Goal: Task Accomplishment & Management: Use online tool/utility

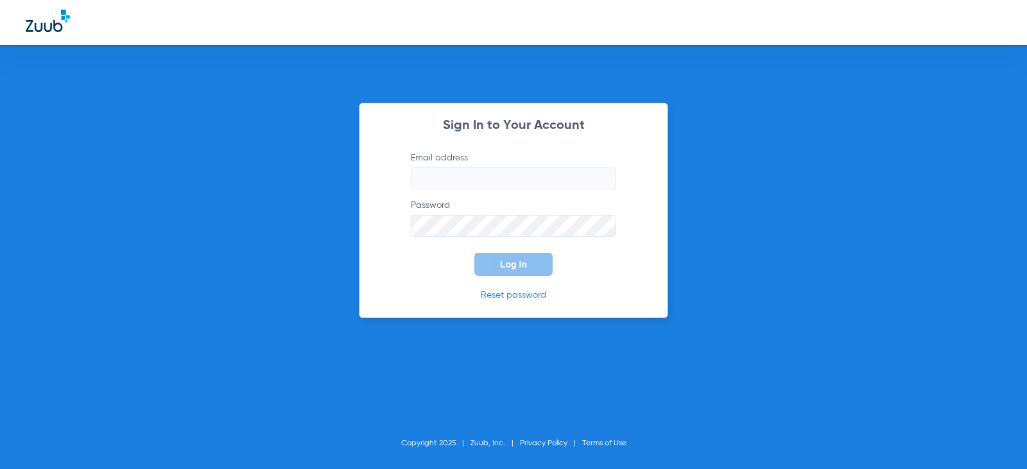
type input "[EMAIL_ADDRESS][DOMAIN_NAME]"
click at [492, 270] on button "Log In" at bounding box center [514, 264] width 78 height 23
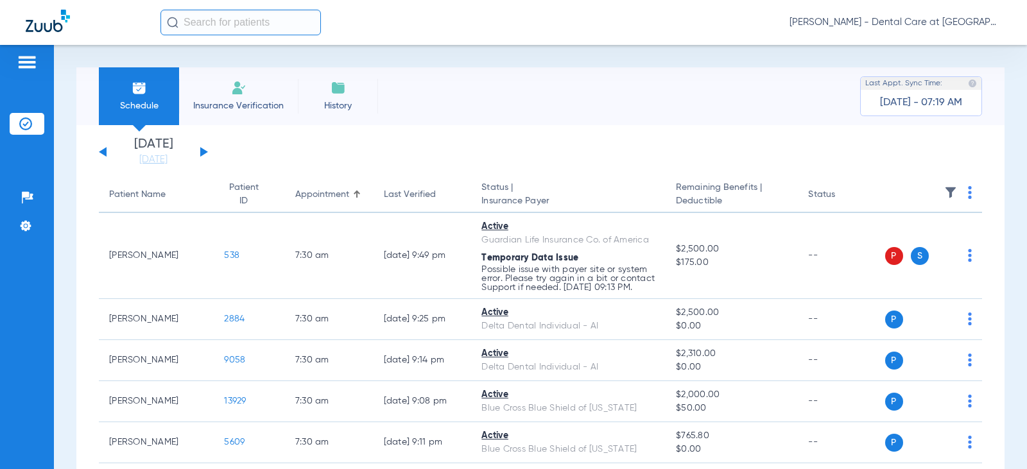
click at [216, 25] on input "text" at bounding box center [241, 23] width 161 height 26
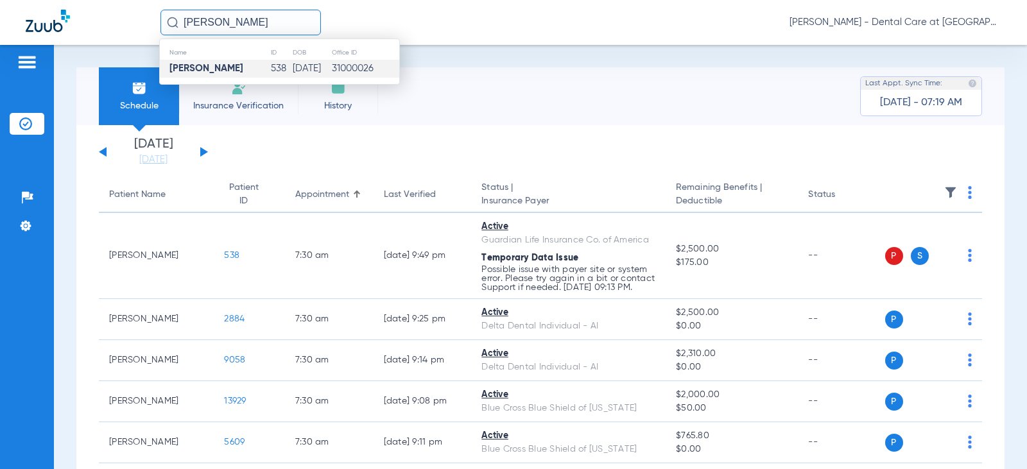
type input "aimee kaiser"
click at [270, 76] on td "538" at bounding box center [281, 69] width 22 height 18
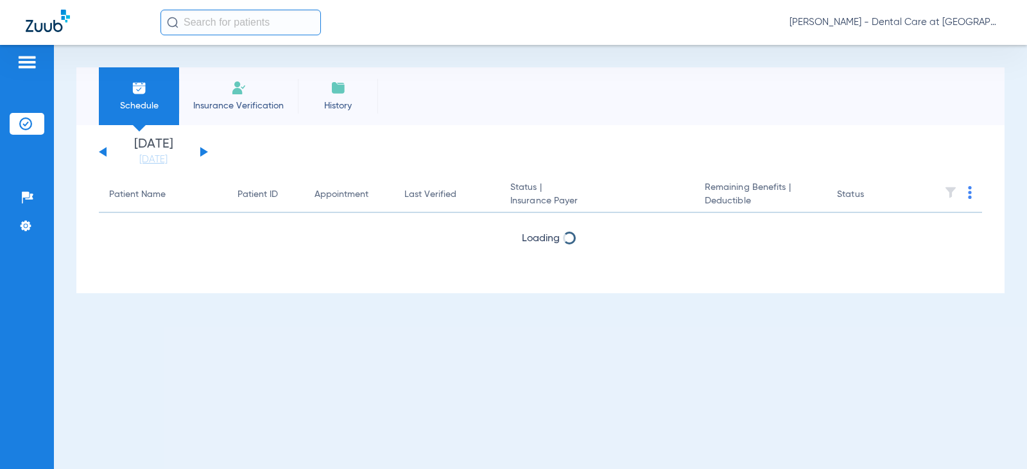
click at [266, 24] on input "text" at bounding box center [241, 23] width 161 height 26
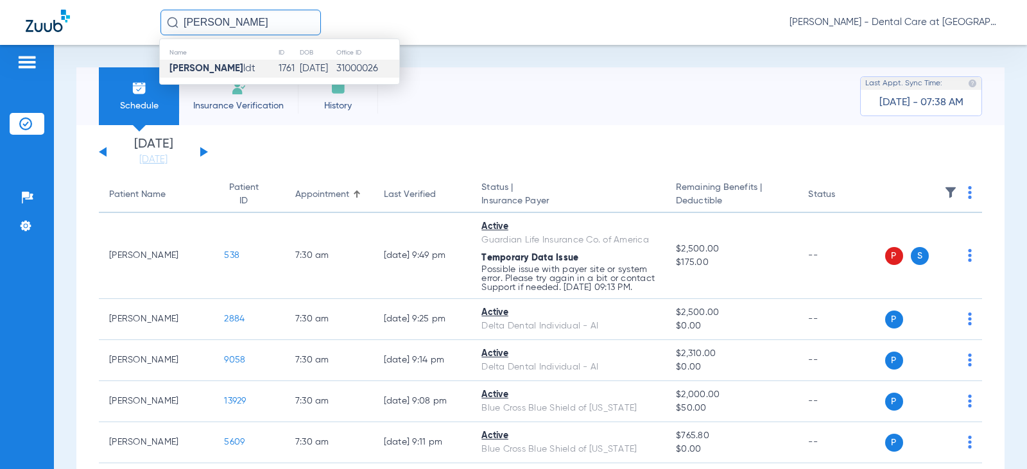
click at [328, 67] on td "[DATE]" at bounding box center [317, 69] width 36 height 18
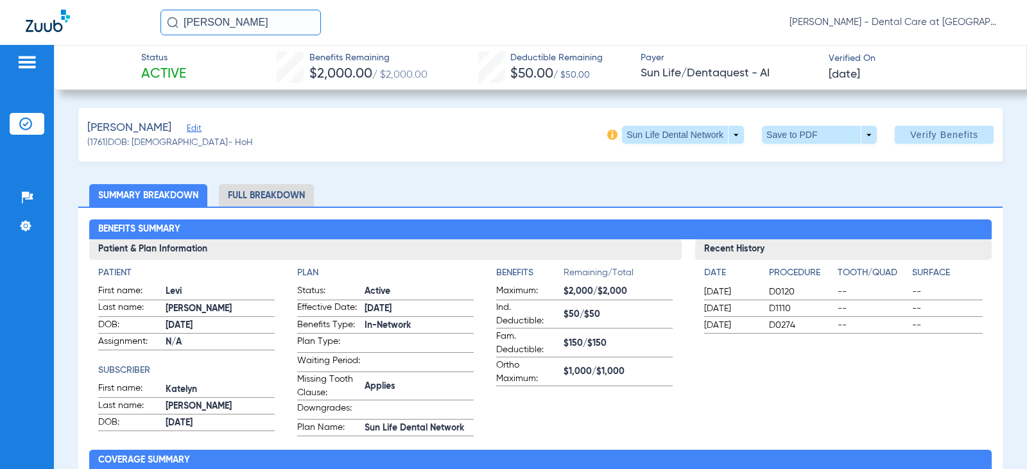
click at [293, 191] on li "Full Breakdown" at bounding box center [266, 195] width 95 height 22
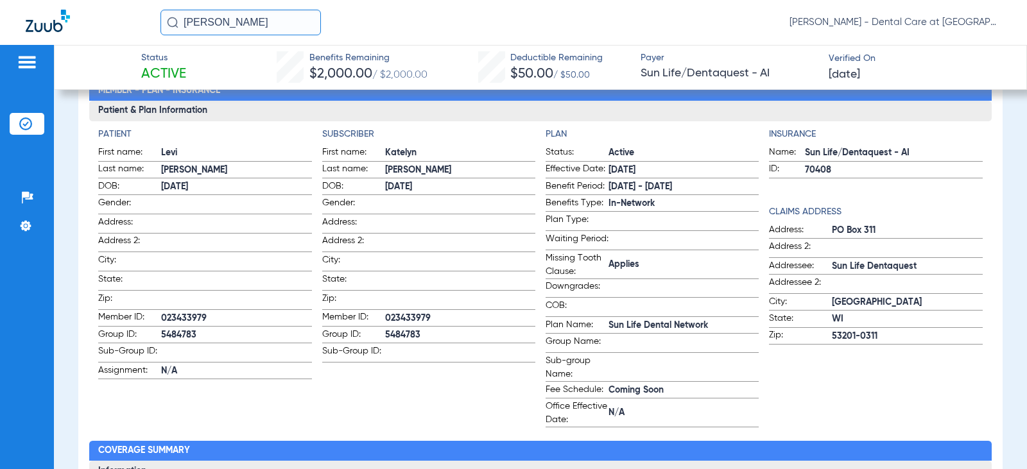
scroll to position [257, 0]
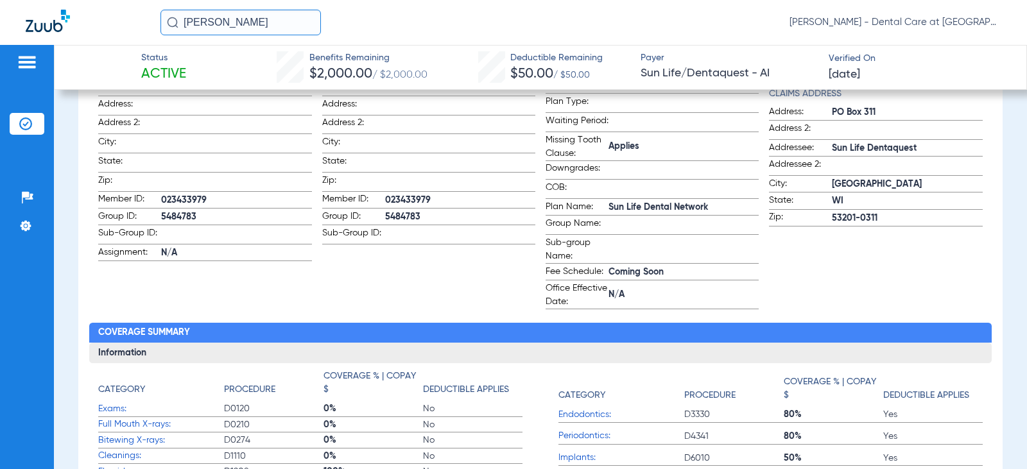
drag, startPoint x: 234, startPoint y: 21, endPoint x: 140, endPoint y: 21, distance: 94.4
click at [140, 21] on div "[PERSON_NAME] [PERSON_NAME] - Dental Care at [GEOGRAPHIC_DATA]" at bounding box center [513, 22] width 1027 height 45
click at [284, 26] on input "[PERSON_NAME]" at bounding box center [241, 23] width 161 height 26
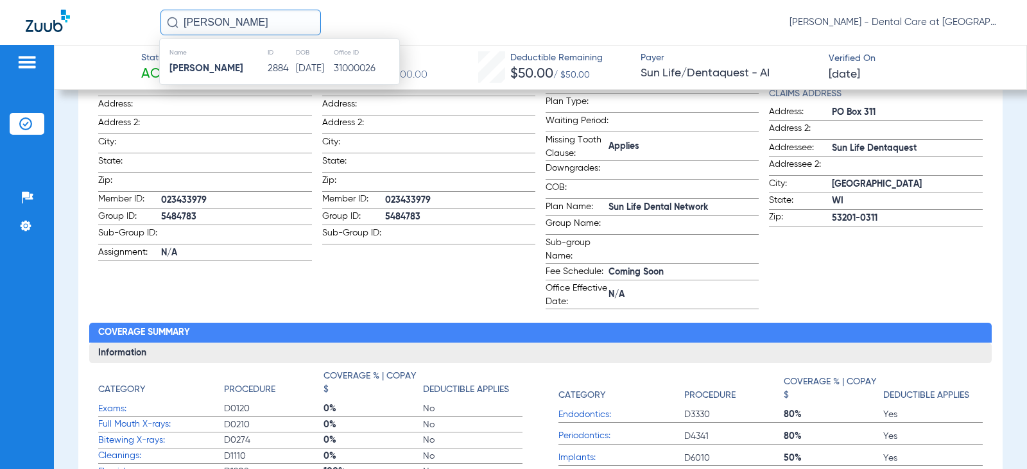
click at [295, 63] on td "[DATE]" at bounding box center [314, 69] width 38 height 18
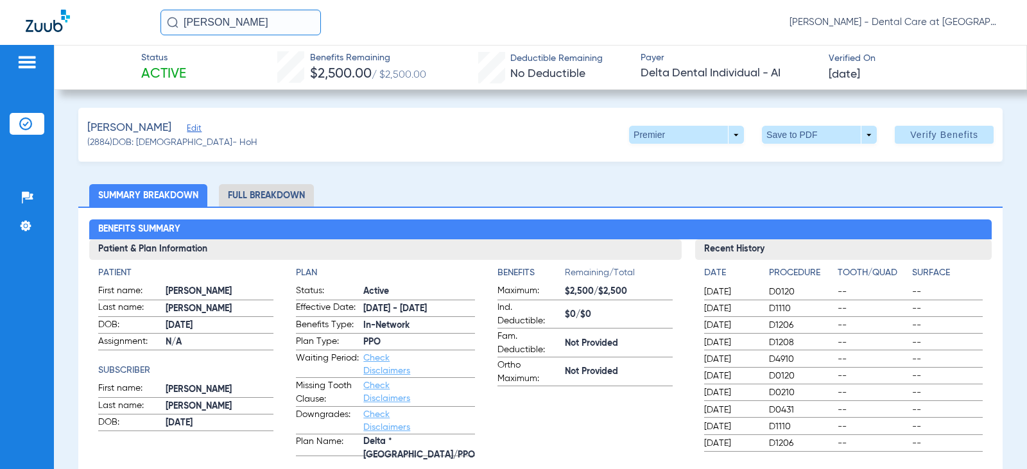
click at [274, 194] on li "Full Breakdown" at bounding box center [266, 195] width 95 height 22
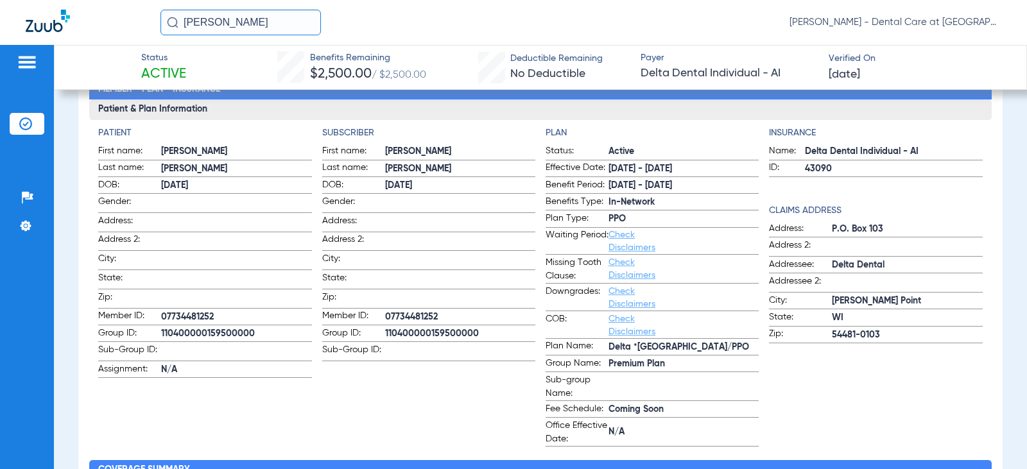
scroll to position [128, 0]
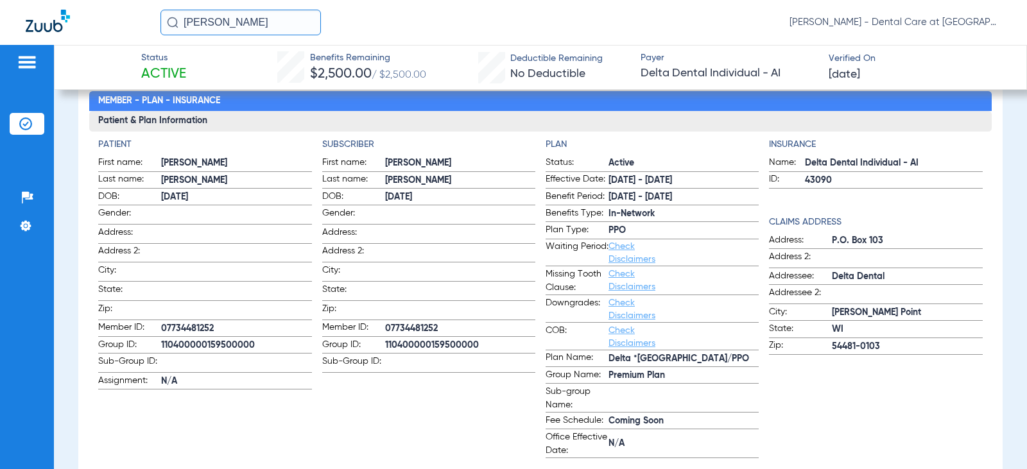
drag, startPoint x: 254, startPoint y: 19, endPoint x: 40, endPoint y: 30, distance: 214.1
click at [40, 30] on div "[PERSON_NAME] [PERSON_NAME] - Dental Care at [GEOGRAPHIC_DATA]" at bounding box center [513, 22] width 1027 height 45
click at [275, 19] on input "[PERSON_NAME]" at bounding box center [241, 23] width 161 height 26
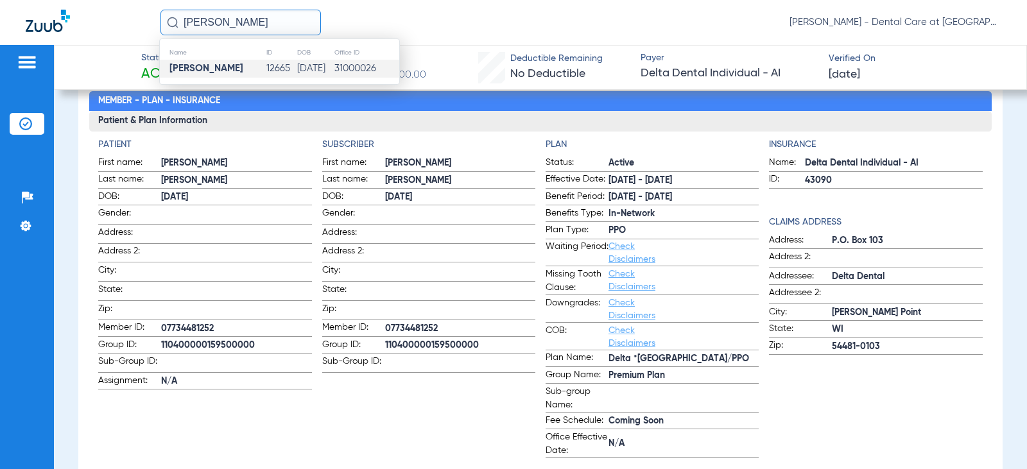
type input "[PERSON_NAME]"
click at [297, 60] on td "[DATE]" at bounding box center [315, 69] width 37 height 18
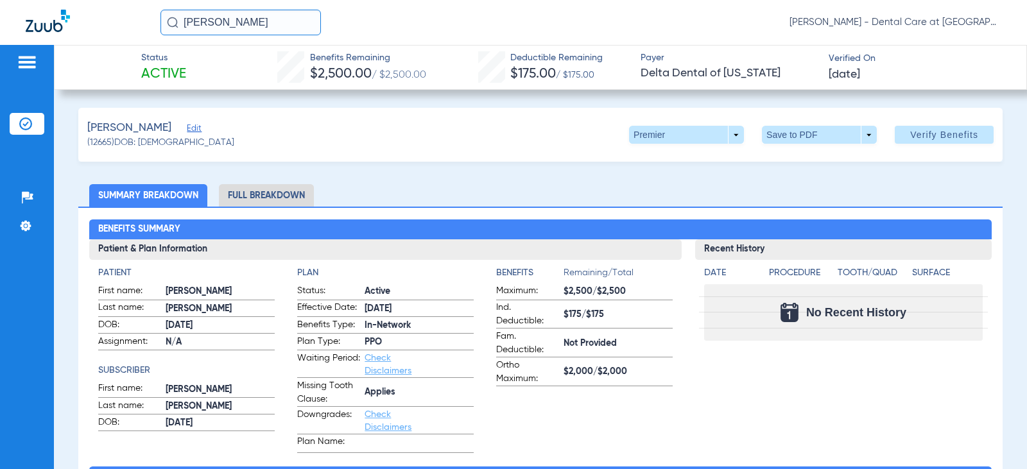
click at [272, 191] on li "Full Breakdown" at bounding box center [266, 195] width 95 height 22
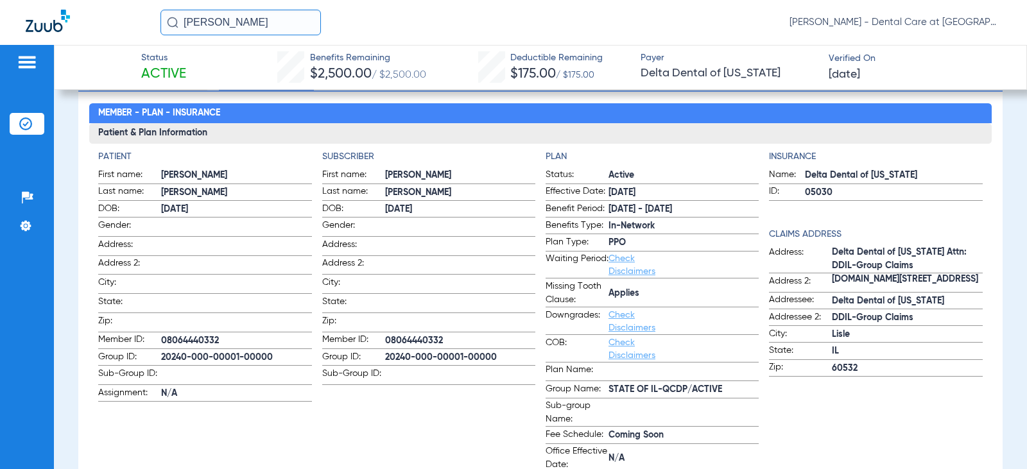
scroll to position [128, 0]
